Goal: Transaction & Acquisition: Book appointment/travel/reservation

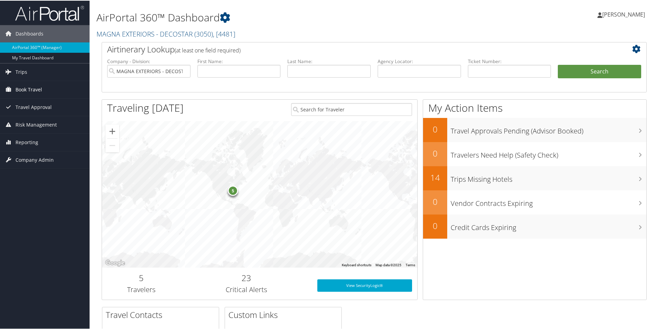
click at [29, 91] on span "Book Travel" at bounding box center [29, 88] width 27 height 17
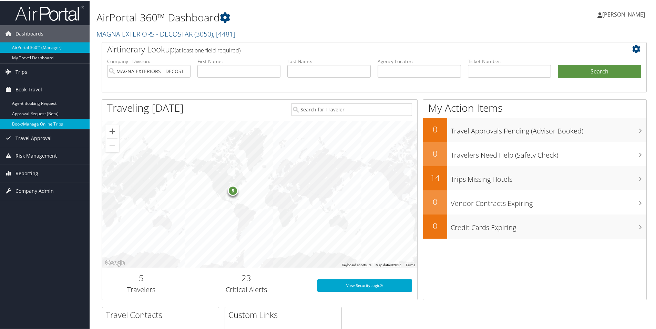
click at [41, 122] on link "Book/Manage Online Trips" at bounding box center [45, 123] width 90 height 10
